Goal: Information Seeking & Learning: Learn about a topic

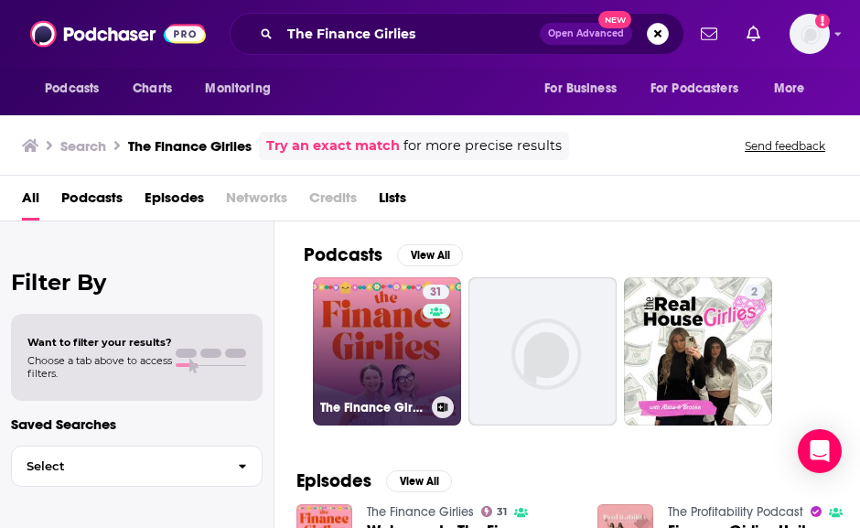
click at [349, 355] on link "31 The Finance Girlies" at bounding box center [387, 351] width 148 height 148
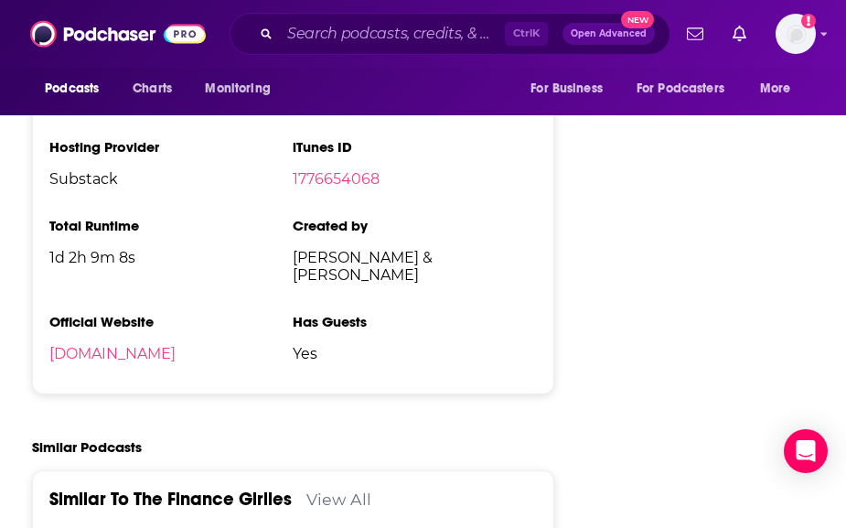
scroll to position [2306, 0]
